Goal: Information Seeking & Learning: Learn about a topic

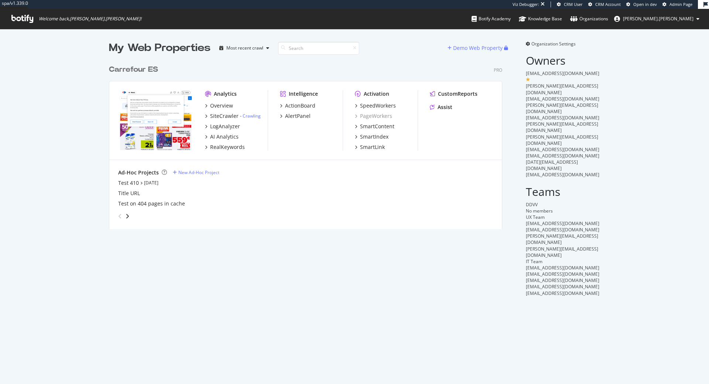
scroll to position [384, 709]
click at [221, 115] on div "SiteCrawler" at bounding box center [224, 115] width 28 height 7
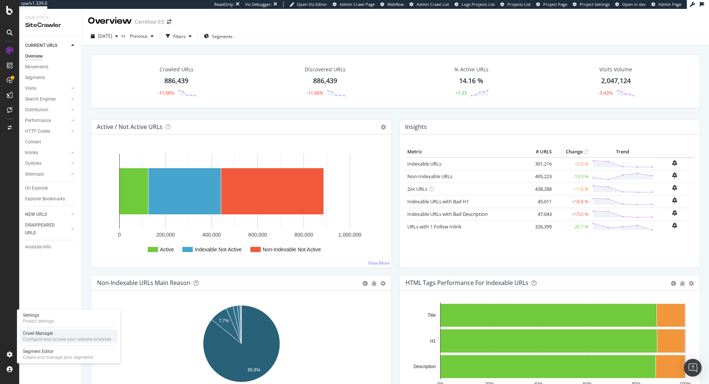
click at [54, 332] on div "Crawl Manager" at bounding box center [67, 333] width 88 height 6
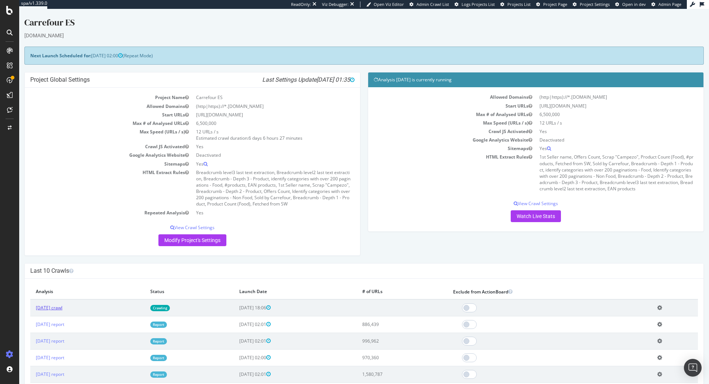
click at [62, 309] on link "[DATE] crawl" at bounding box center [49, 307] width 27 height 6
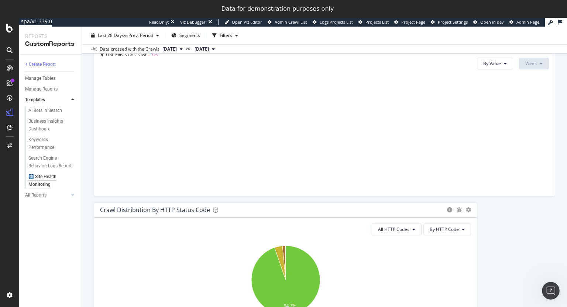
scroll to position [376, 0]
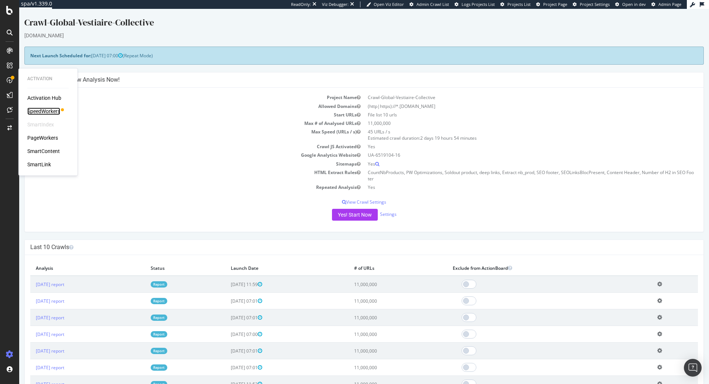
click at [39, 108] on div "SpeedWorkers" at bounding box center [43, 110] width 33 height 7
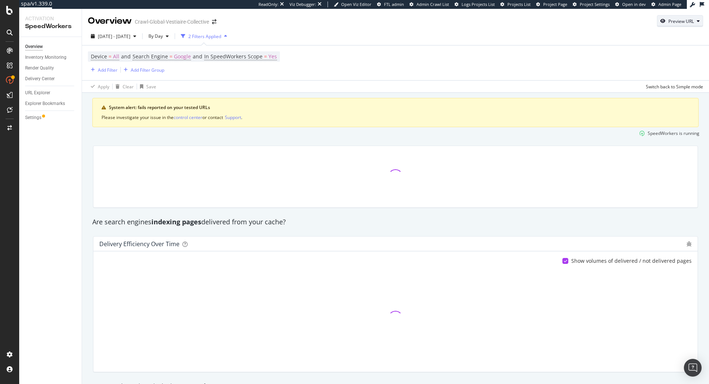
click at [669, 22] on div "Preview URL" at bounding box center [680, 21] width 25 height 6
click at [648, 51] on input "url" at bounding box center [657, 55] width 80 height 13
paste input "https://us.vestiairecollective.com/women-bags/handbags/chanel/?product_id=58916…"
type input "https://us.vestiairecollective.com/women-bags/handbags/chanel/?product_id=58916…"
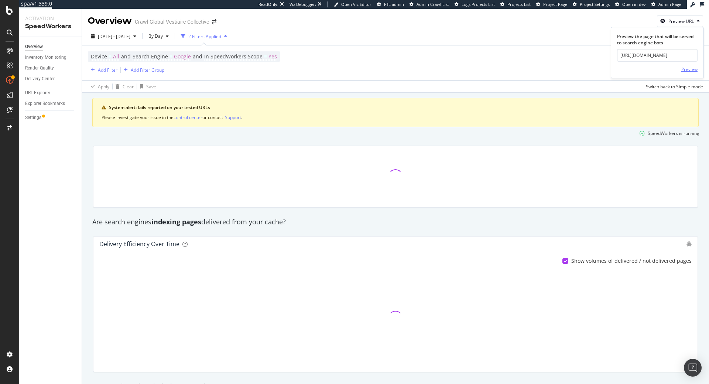
click at [692, 67] on div "Preview" at bounding box center [689, 69] width 16 height 6
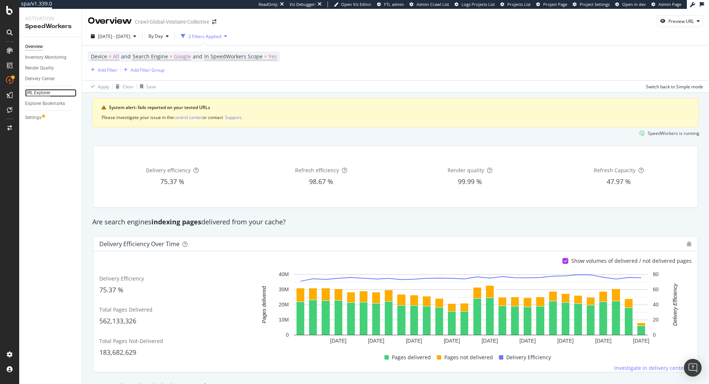
click at [42, 95] on div "URL Explorer" at bounding box center [37, 93] width 25 height 8
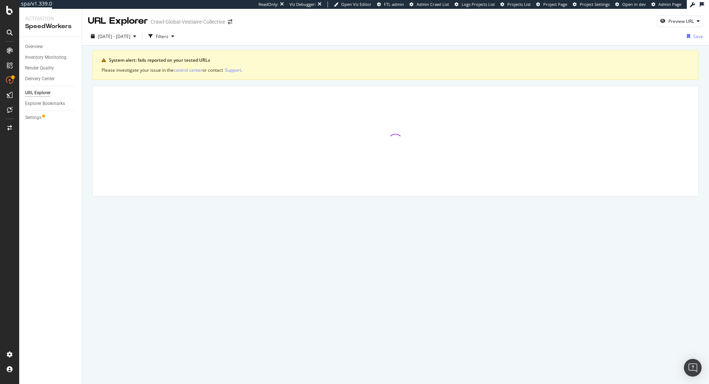
click at [37, 42] on div "Overview" at bounding box center [53, 46] width 56 height 11
click at [36, 42] on div "Overview" at bounding box center [53, 46] width 56 height 11
click at [35, 44] on div "Overview" at bounding box center [34, 47] width 18 height 8
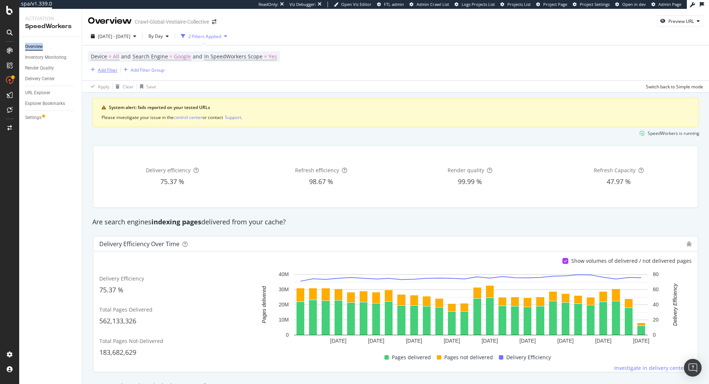
click at [105, 69] on div "Add Filter" at bounding box center [108, 70] width 20 height 6
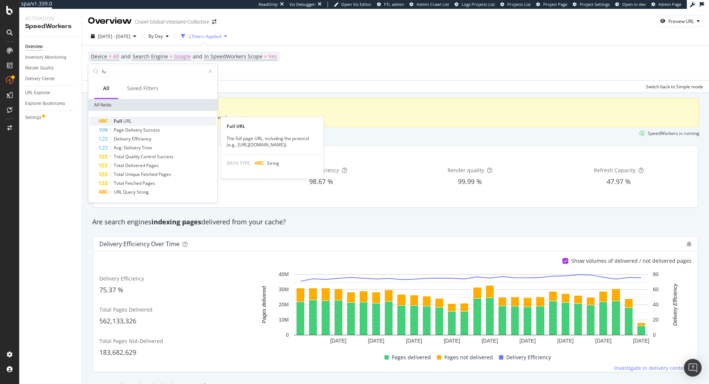
type input "fu"
click at [124, 121] on span "URL" at bounding box center [127, 121] width 8 height 6
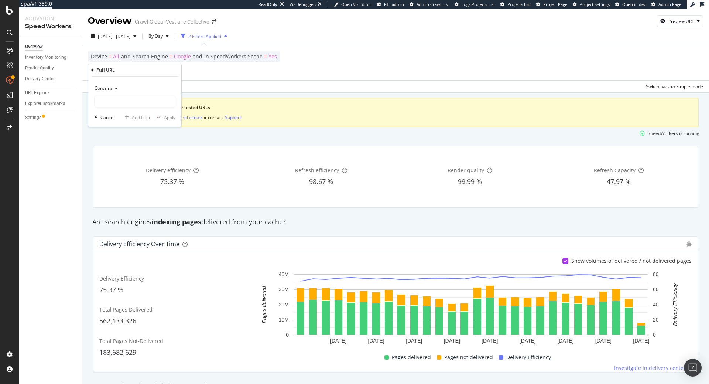
click at [100, 87] on span "Contains" at bounding box center [104, 88] width 18 height 6
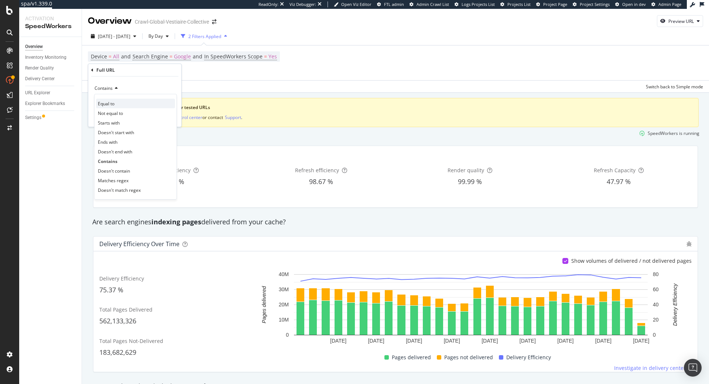
click at [110, 101] on span "Equal to" at bounding box center [106, 103] width 17 height 6
click at [113, 100] on input "text" at bounding box center [135, 102] width 80 height 12
paste input "https://us.vestiairecollective.com/women-bags/handbags/chanel/?product_id=58916…"
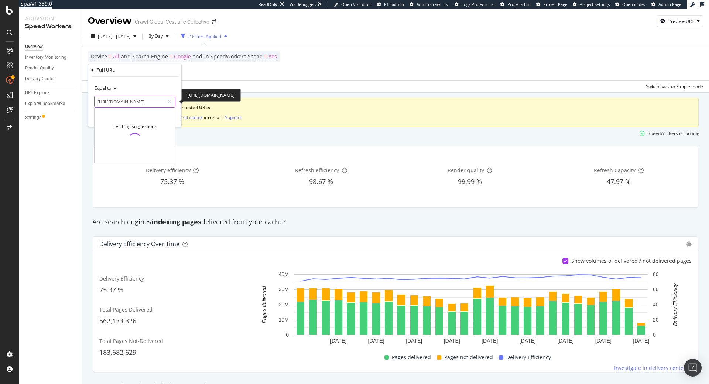
scroll to position [0, 161]
type input "https://us.vestiairecollective.com/women-bags/handbags/chanel/?product_id=58916…"
click at [161, 76] on div "Full URL" at bounding box center [134, 70] width 87 height 13
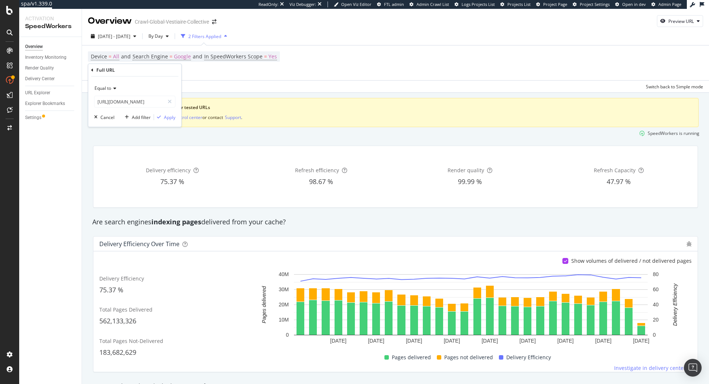
click at [169, 122] on div "Equal to https://us.vestiairecollective.com/women-bags/handbags/chanel/?product…" at bounding box center [134, 101] width 93 height 50
click at [171, 117] on div "Apply" at bounding box center [169, 117] width 11 height 6
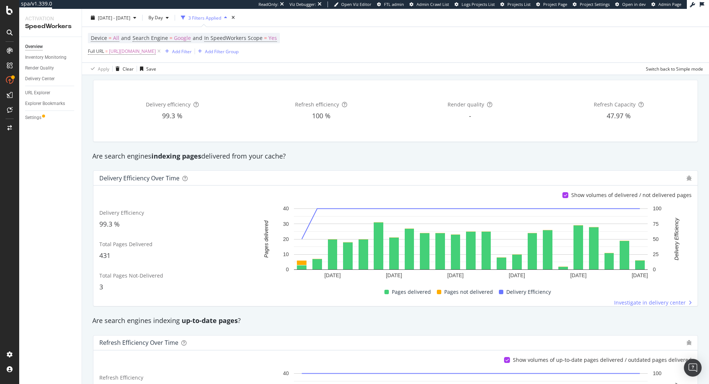
scroll to position [84, 0]
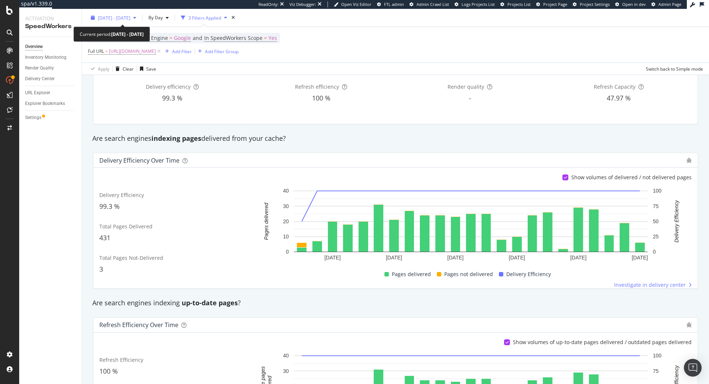
click at [115, 17] on span "2025 Sep. 12th - Oct. 9th" at bounding box center [114, 17] width 32 height 6
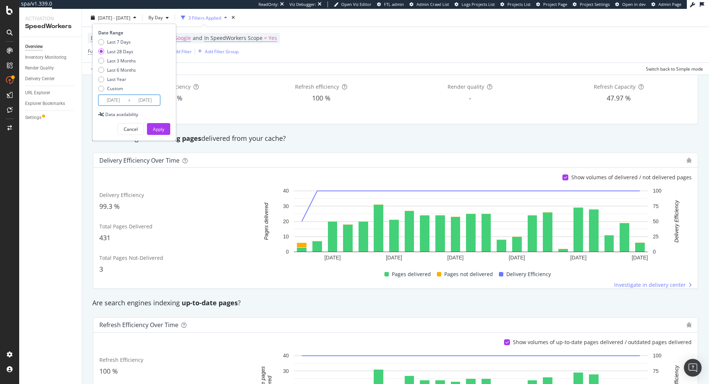
click at [108, 99] on input "2025/09/12" at bounding box center [114, 100] width 30 height 10
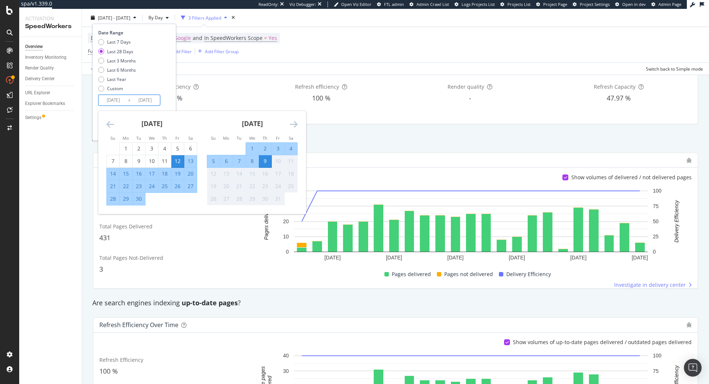
click at [241, 159] on div "7" at bounding box center [239, 160] width 13 height 7
type input "2025/10/07"
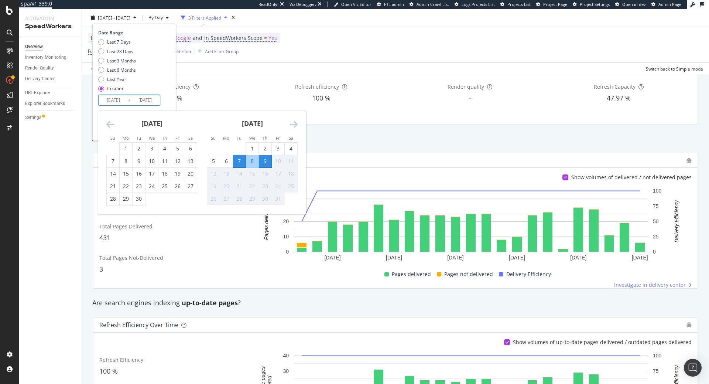
click at [268, 162] on div "9" at bounding box center [265, 160] width 13 height 7
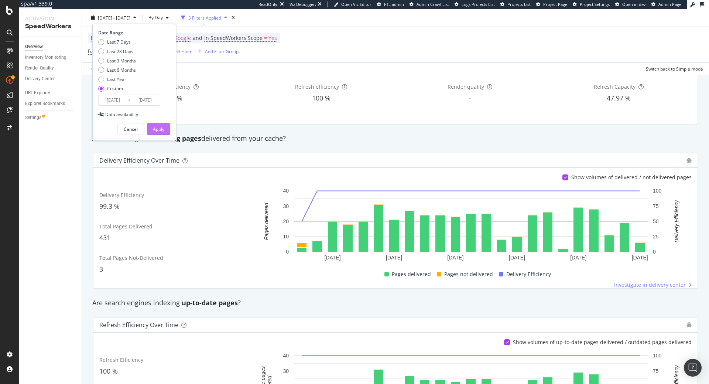
click at [166, 127] on button "Apply" at bounding box center [158, 129] width 23 height 12
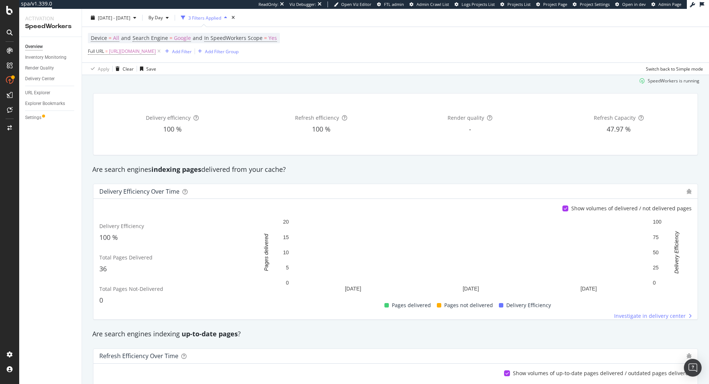
scroll to position [42, 0]
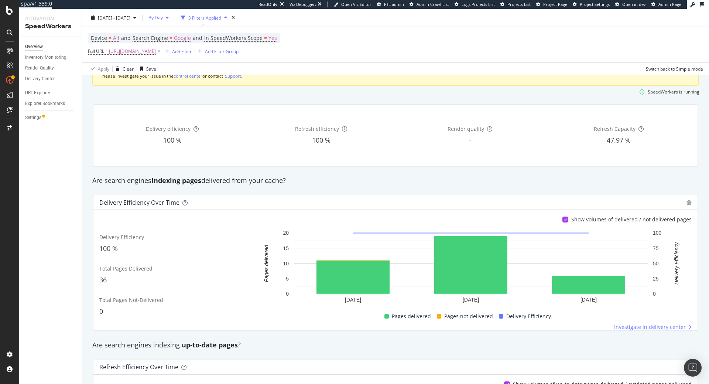
click at [163, 18] on span "By Day" at bounding box center [153, 17] width 17 height 6
click at [178, 35] on span "By Hour" at bounding box center [171, 32] width 20 height 7
